Goal: Navigation & Orientation: Find specific page/section

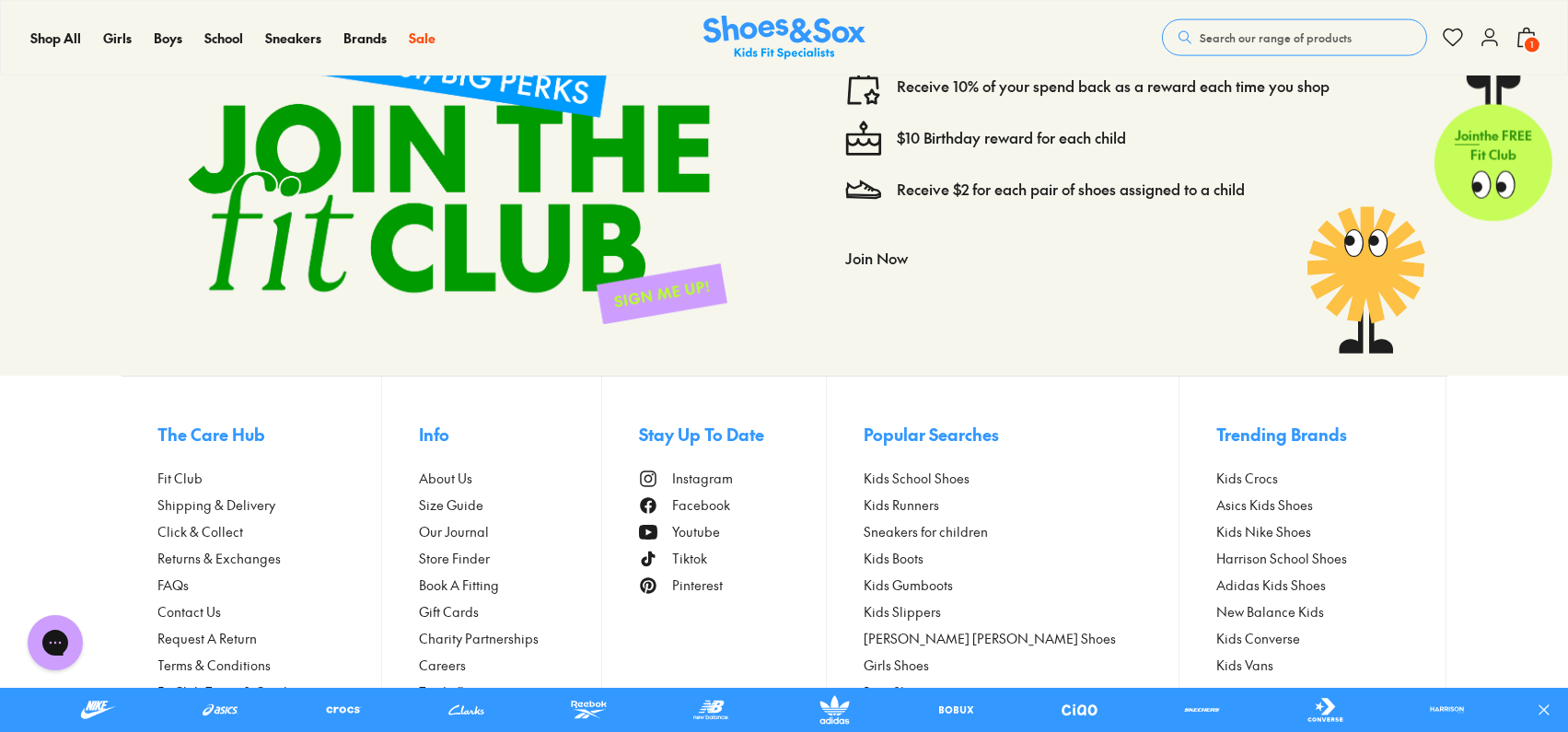
scroll to position [5644, 0]
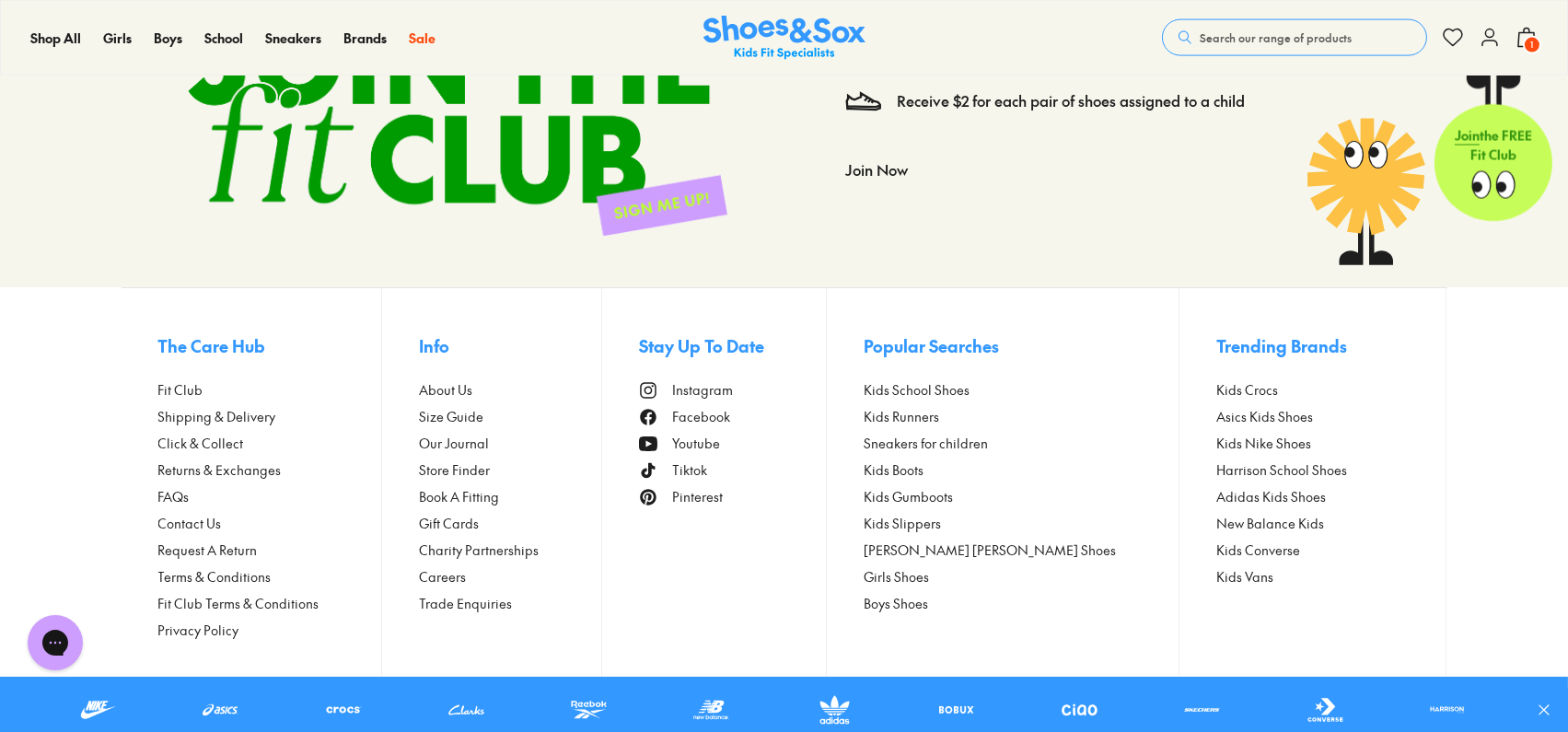
click at [476, 473] on span "Store Finder" at bounding box center [454, 469] width 71 height 19
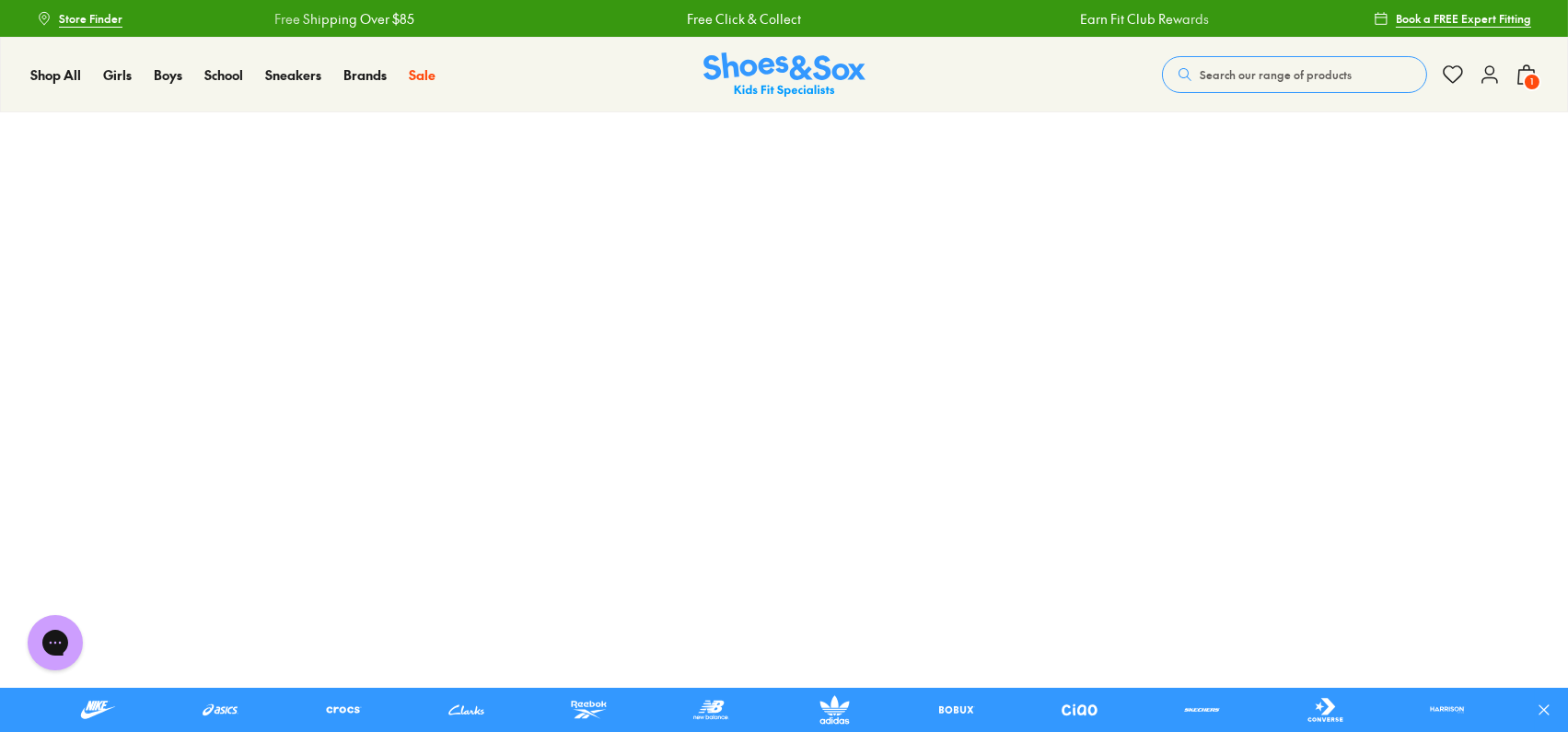
click at [1526, 94] on div "Shop All Shop All Shop All New Arrivals Up to 40% Off Sale Online Only Best Sel…" at bounding box center [784, 74] width 1568 height 76
click at [1530, 82] on span "1" at bounding box center [1532, 81] width 18 height 18
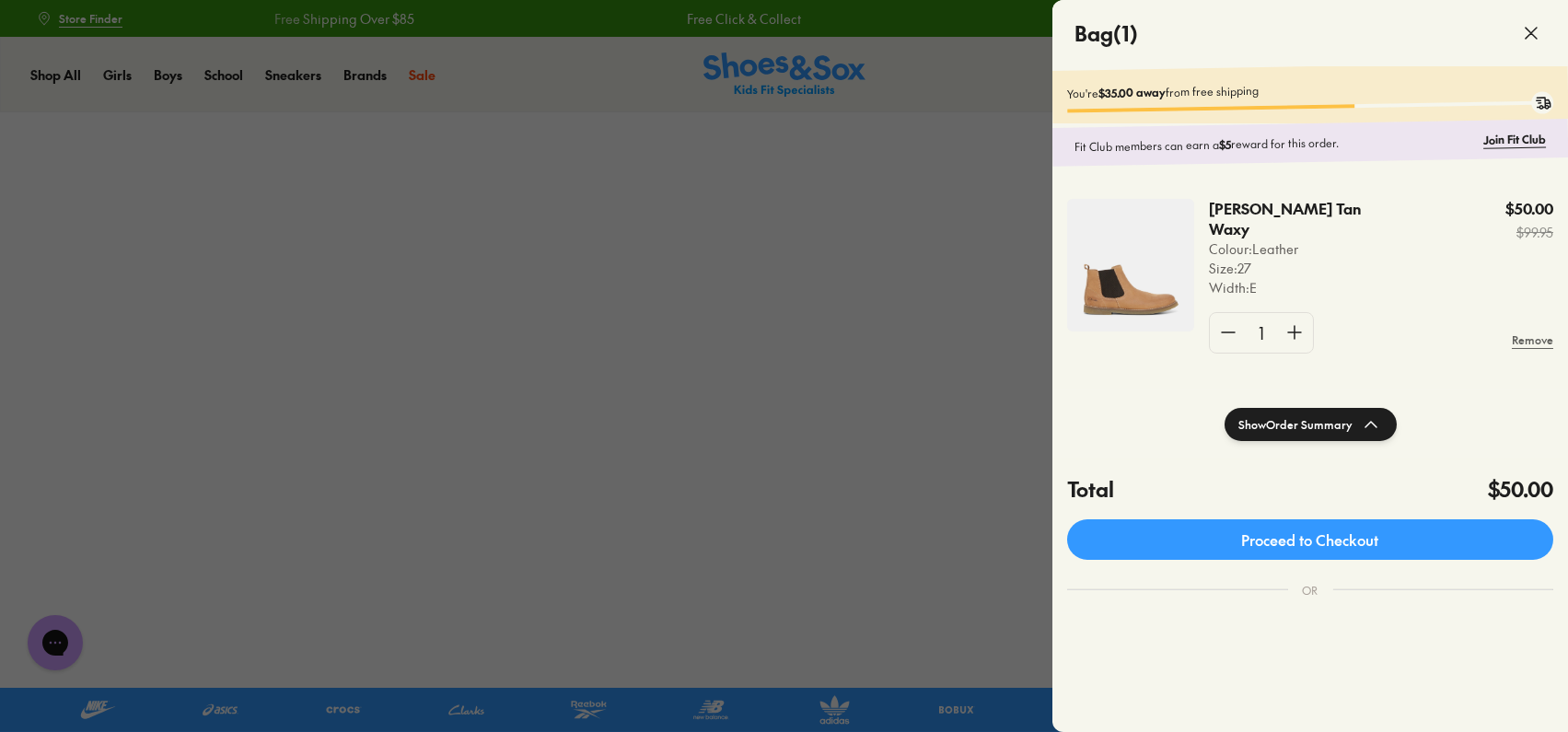
click at [1538, 25] on icon at bounding box center [1531, 33] width 22 height 22
